Goal: Communication & Community: Connect with others

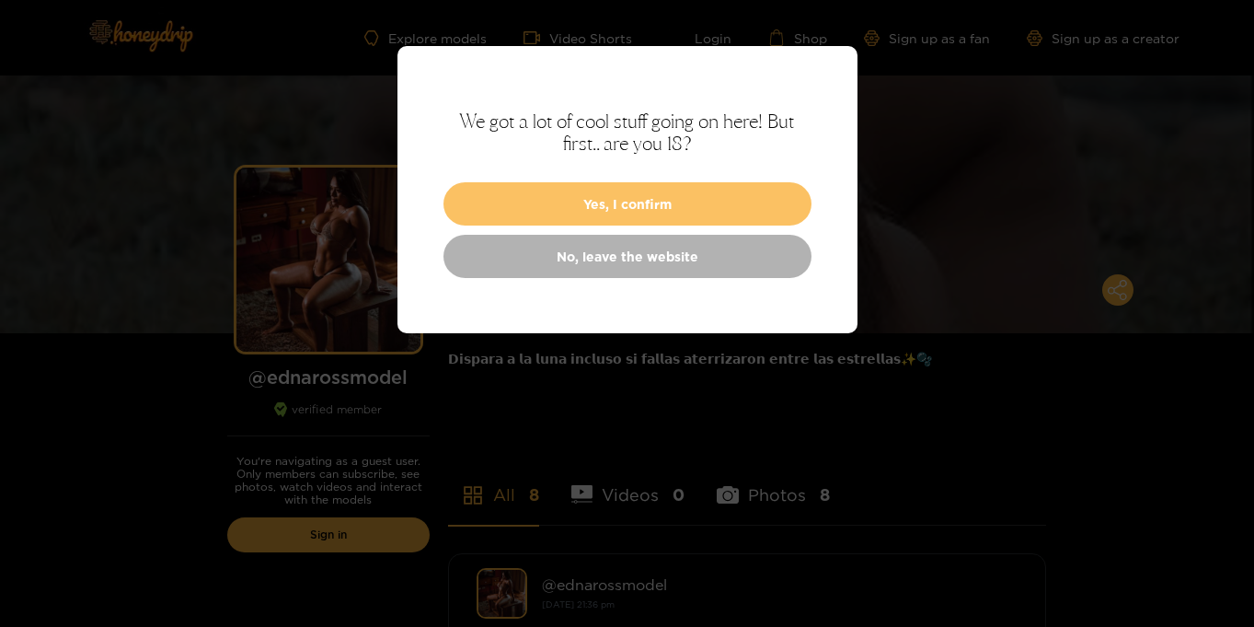
click at [593, 200] on button "Yes, I confirm" at bounding box center [628, 203] width 368 height 43
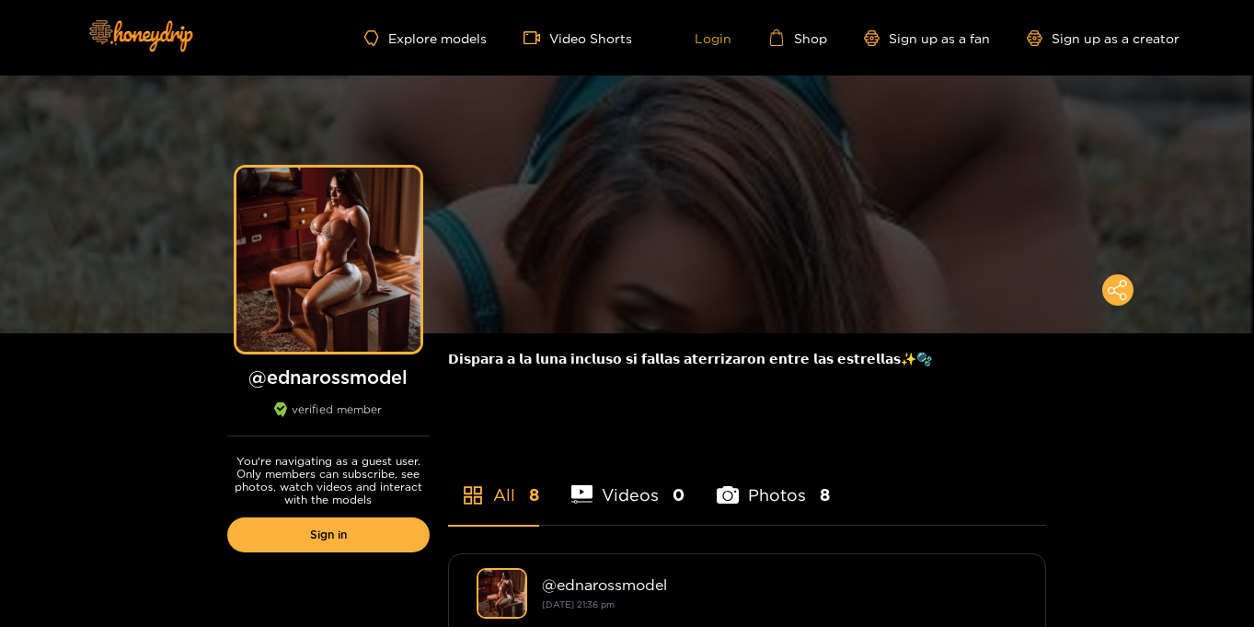
click at [711, 36] on link "Login" at bounding box center [700, 37] width 63 height 17
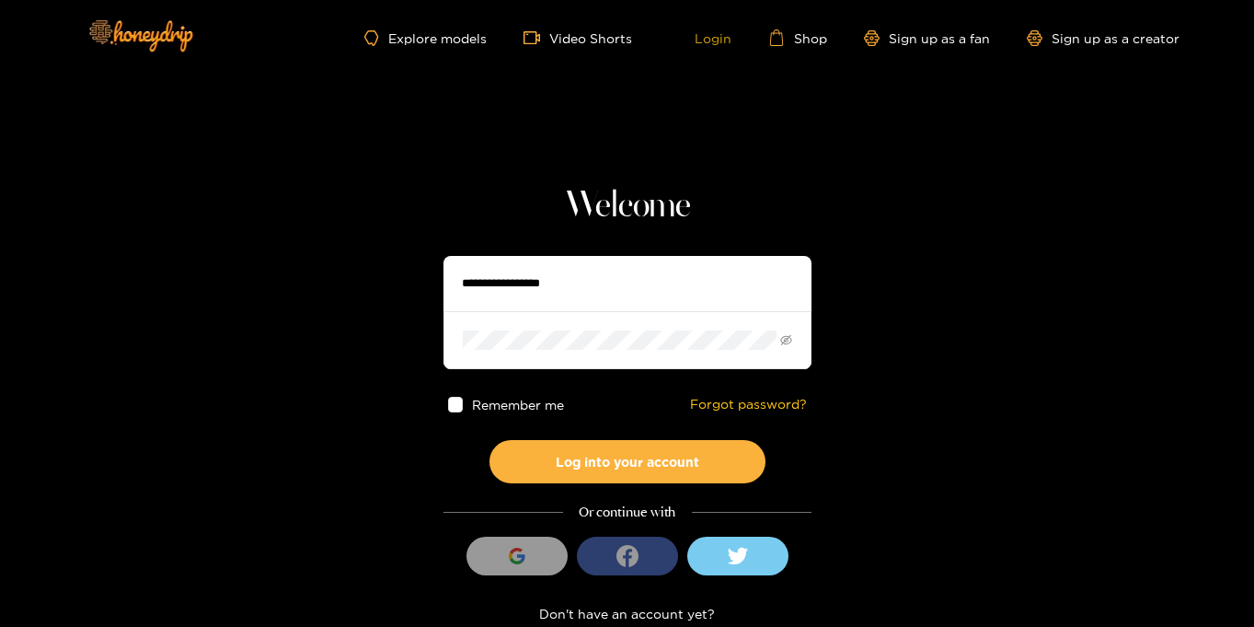
type input "**********"
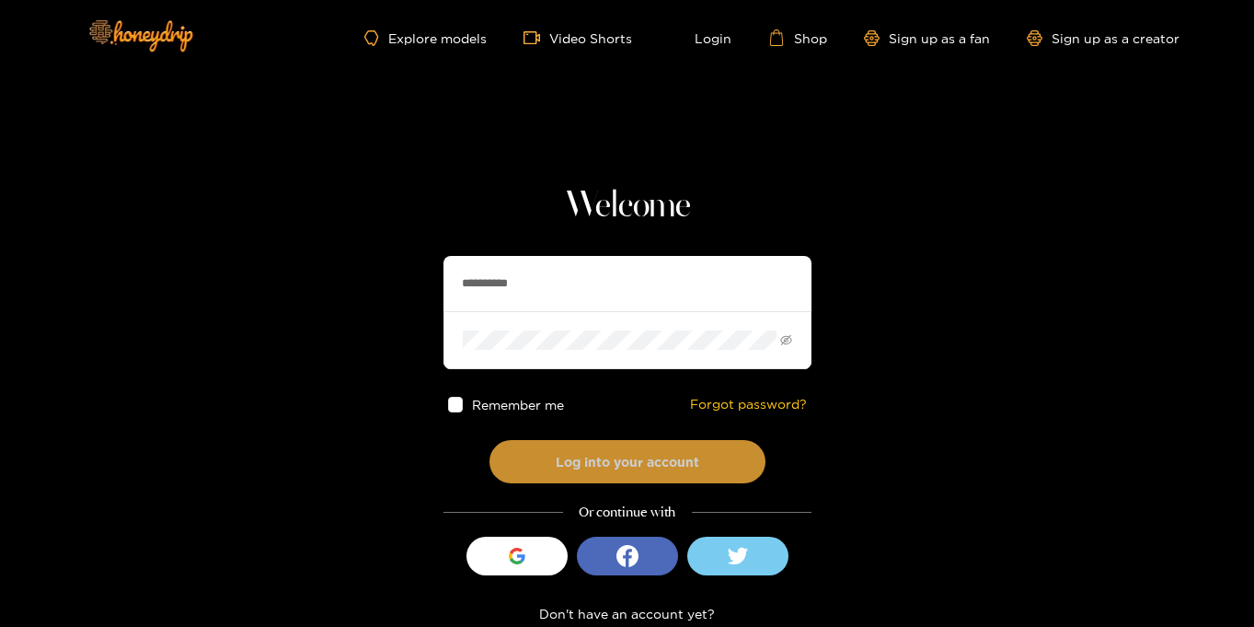
click at [690, 457] on button "Log into your account" at bounding box center [628, 461] width 276 height 43
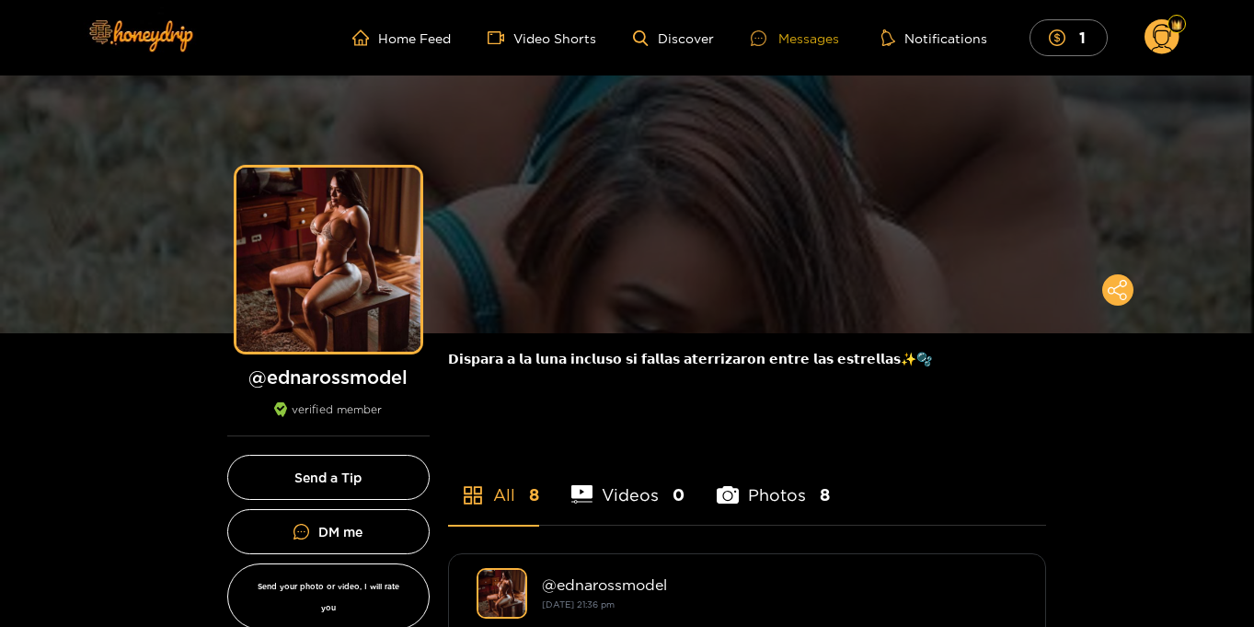
click at [790, 34] on div "Messages" at bounding box center [795, 38] width 88 height 21
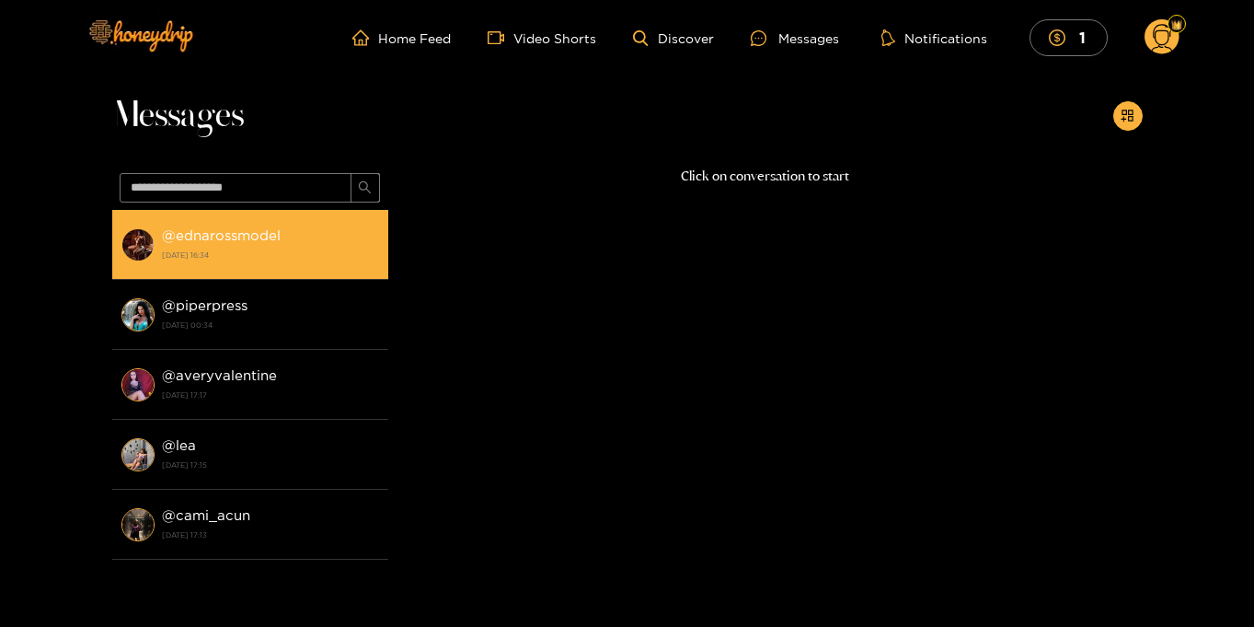
click at [285, 247] on strong "24 September 2025 16:34" at bounding box center [270, 255] width 217 height 17
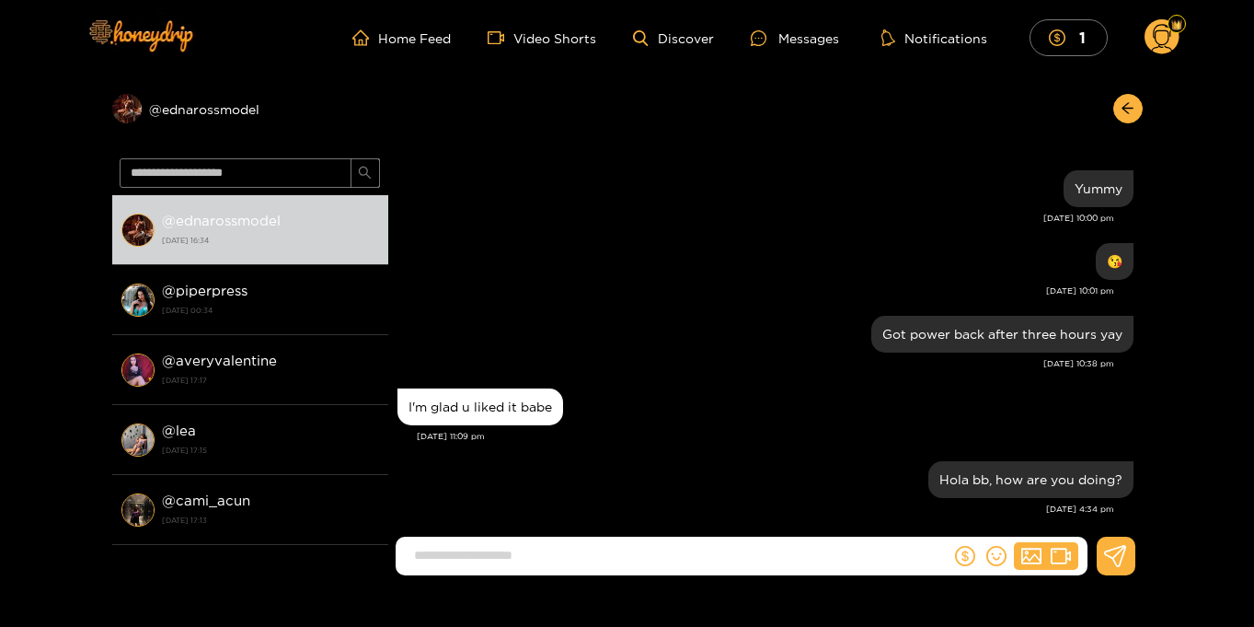
scroll to position [2, 0]
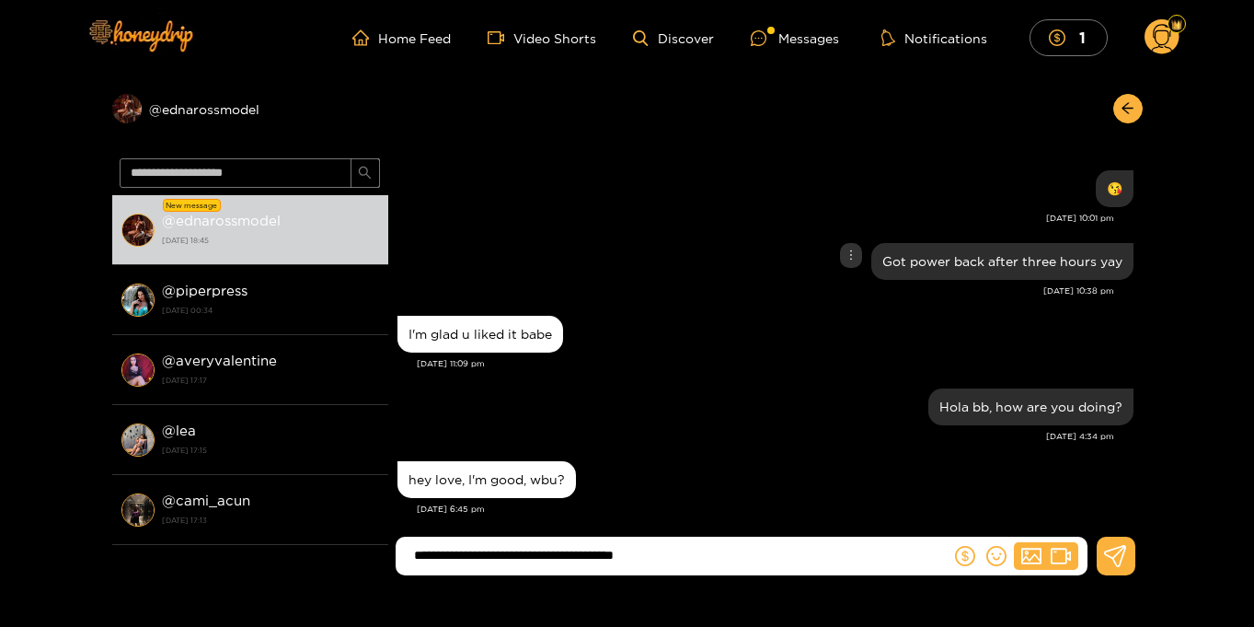
type input "**********"
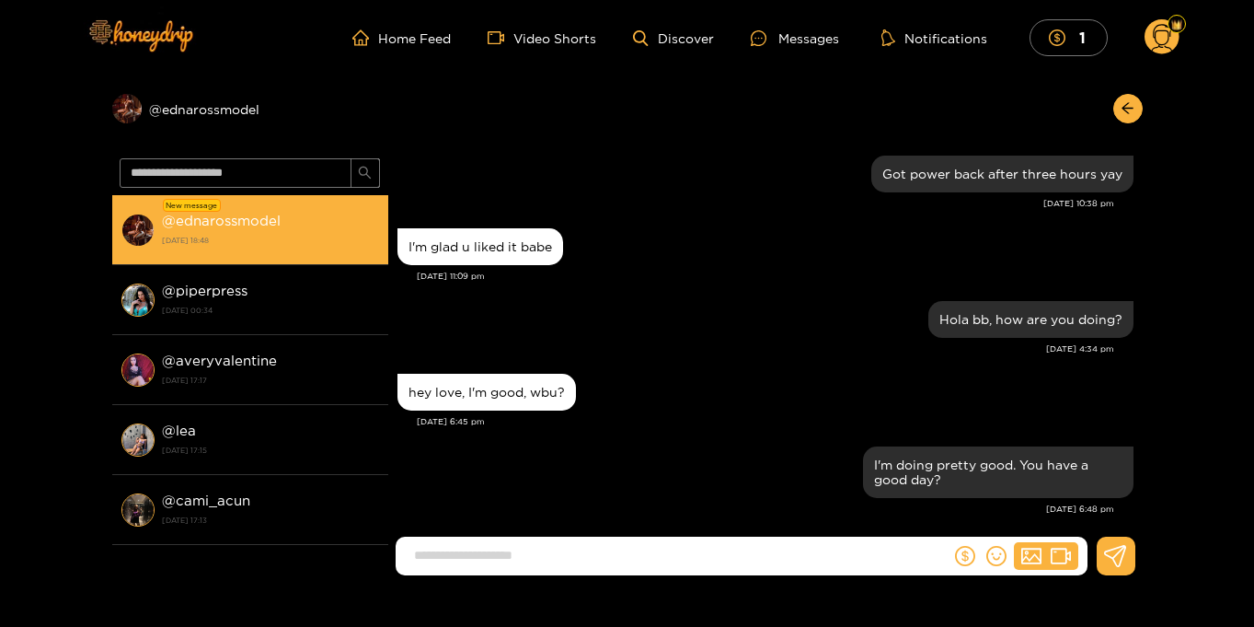
click at [290, 242] on strong "[DATE] 18:48" at bounding box center [270, 240] width 217 height 17
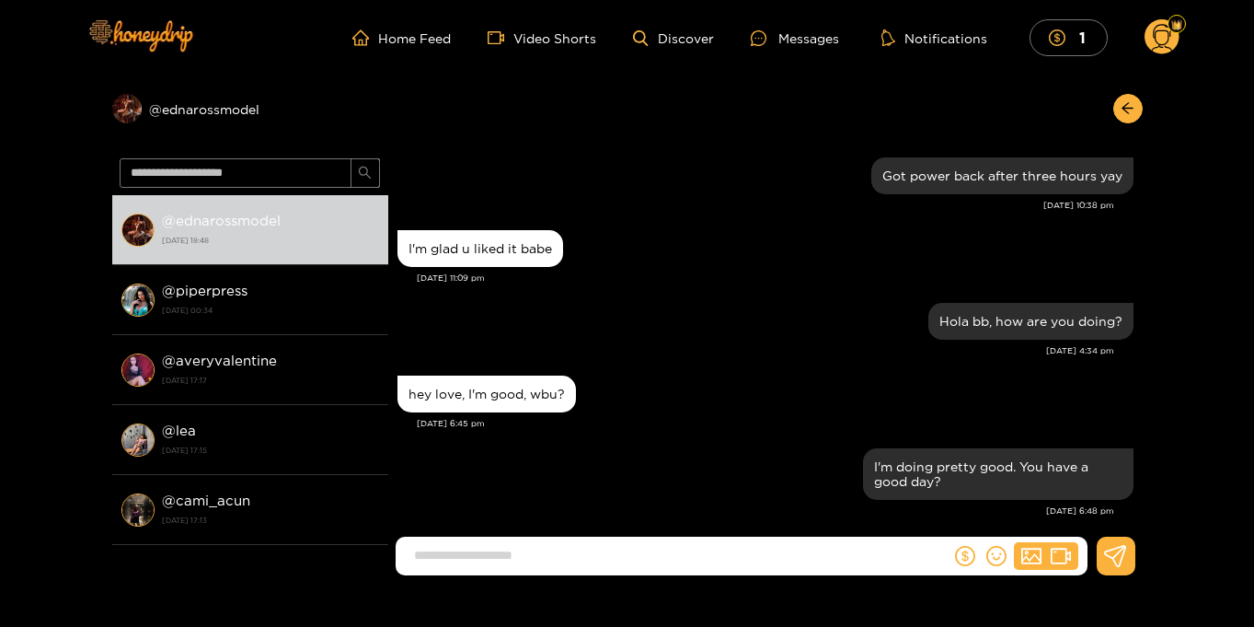
scroll to position [1637, 0]
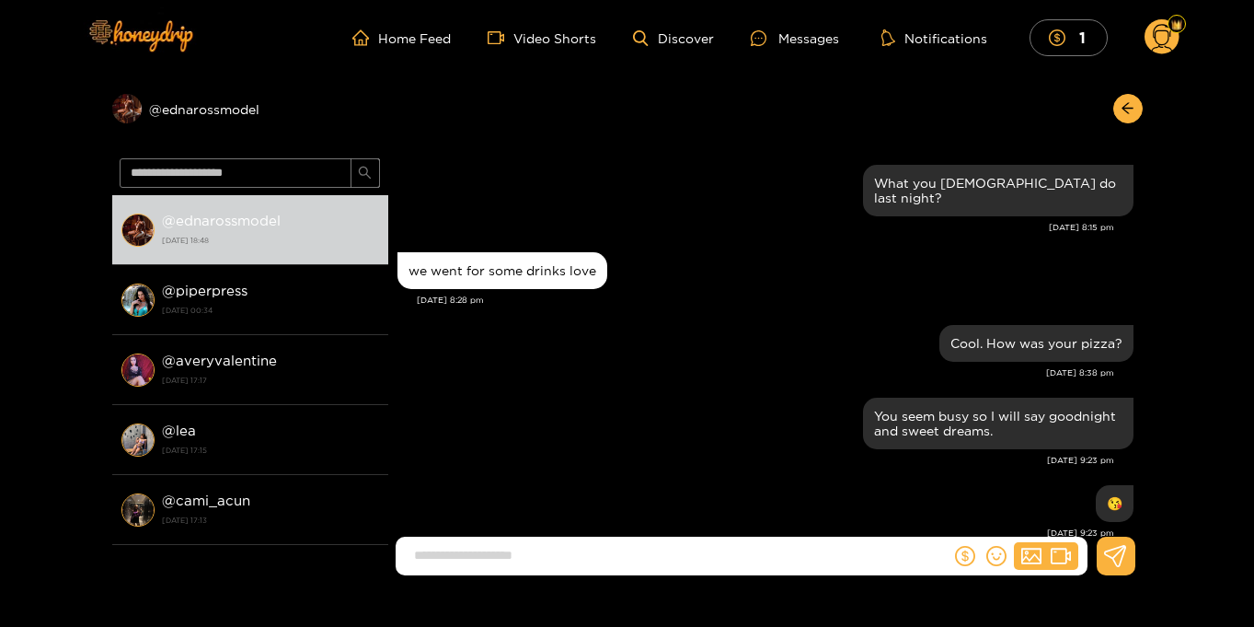
scroll to position [1637, 0]
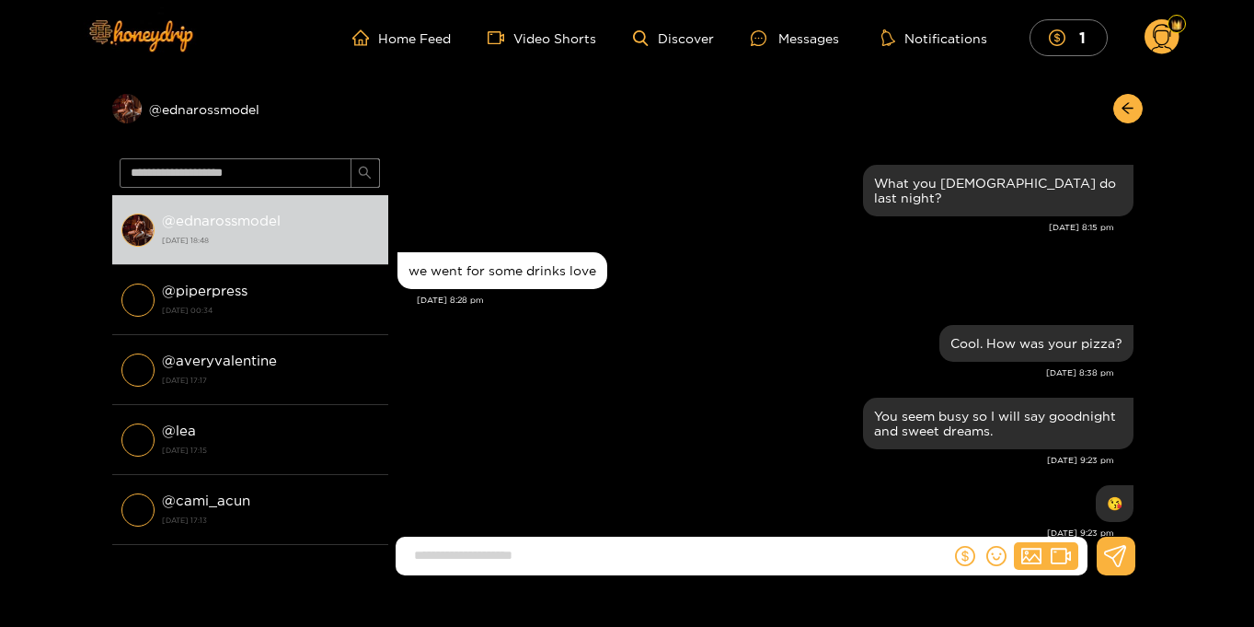
scroll to position [1637, 0]
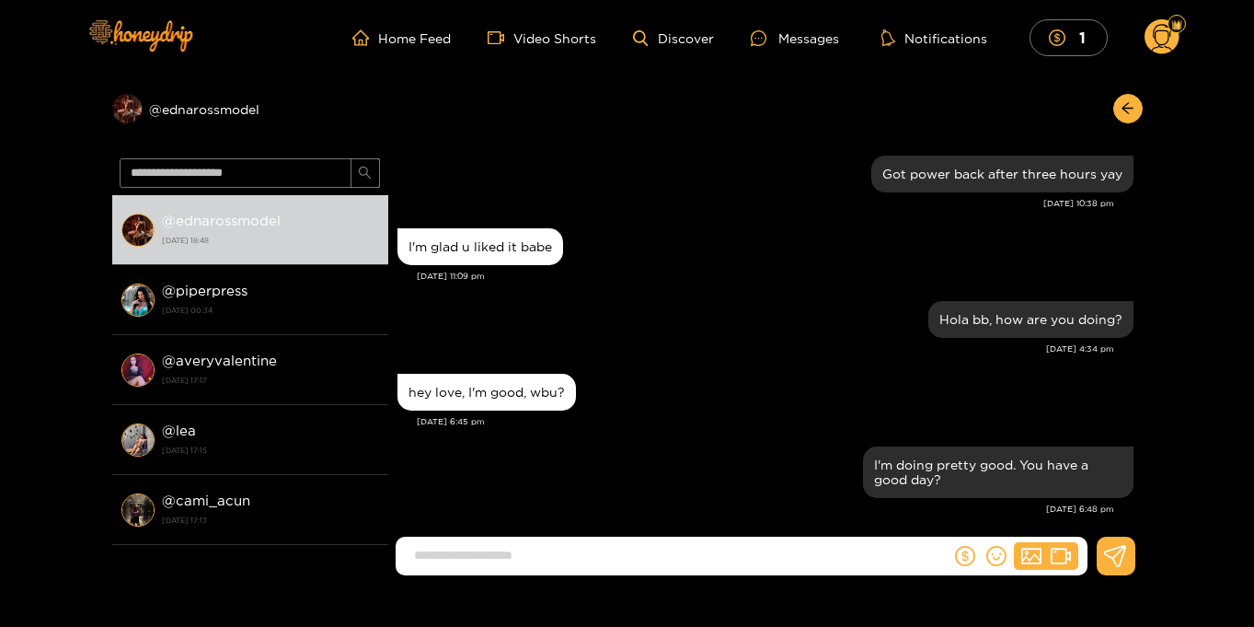
click at [1165, 34] on circle at bounding box center [1162, 36] width 35 height 35
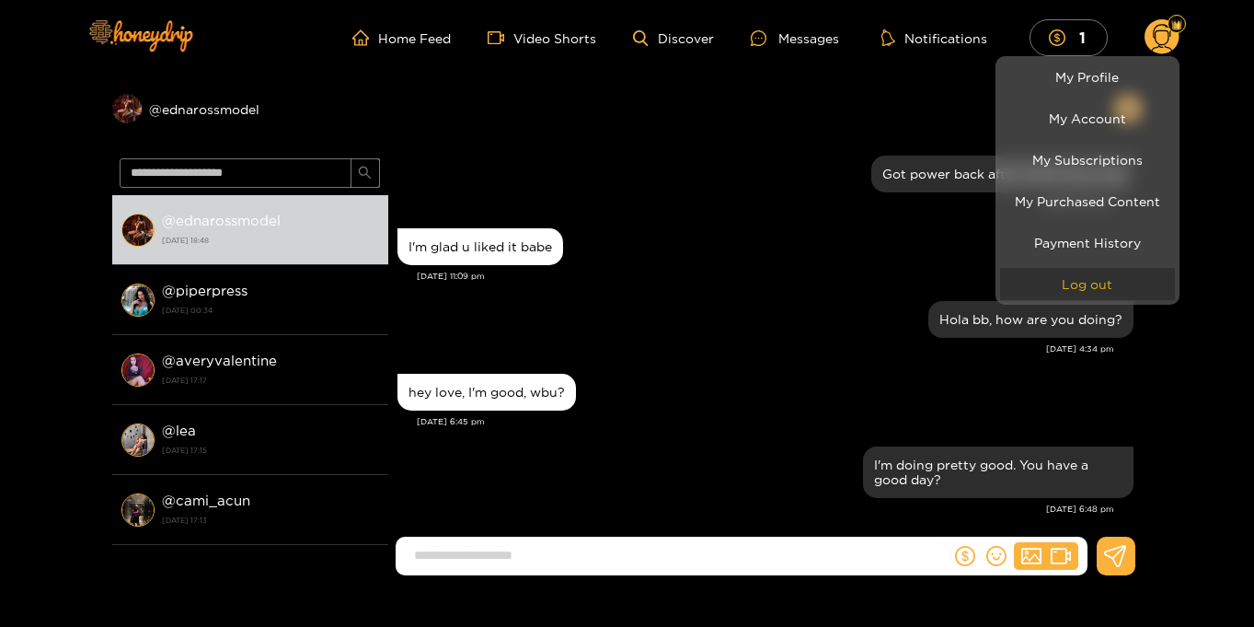
click at [1102, 273] on button "Log out" at bounding box center [1087, 284] width 175 height 32
